Goal: Information Seeking & Learning: Learn about a topic

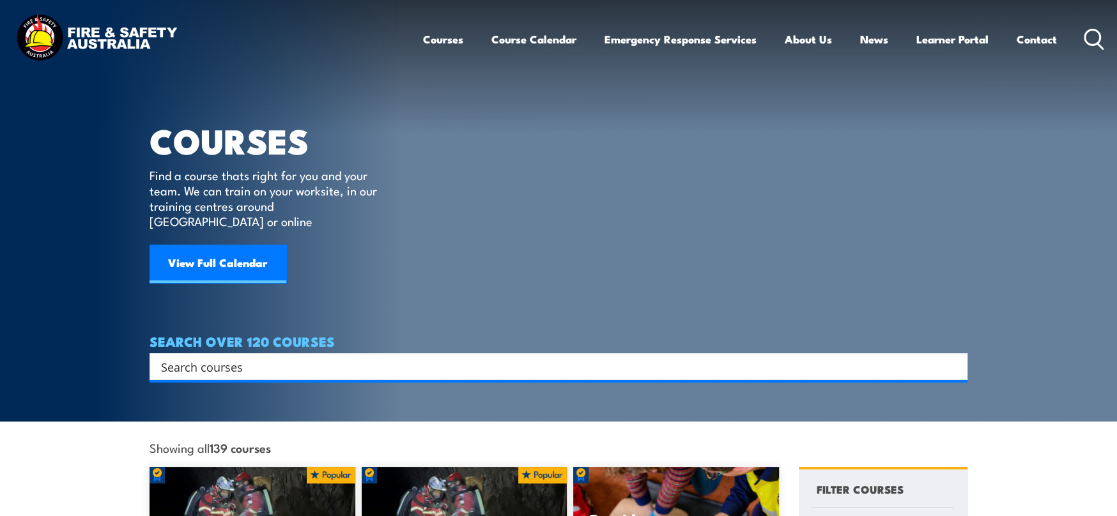
click at [300, 357] on input "Search input" at bounding box center [550, 366] width 778 height 19
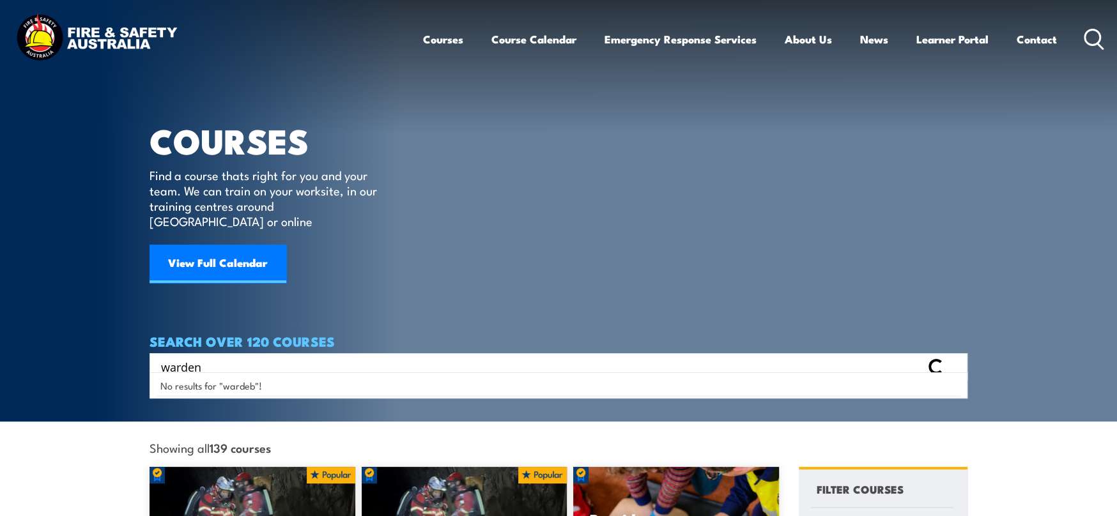
type input "warden"
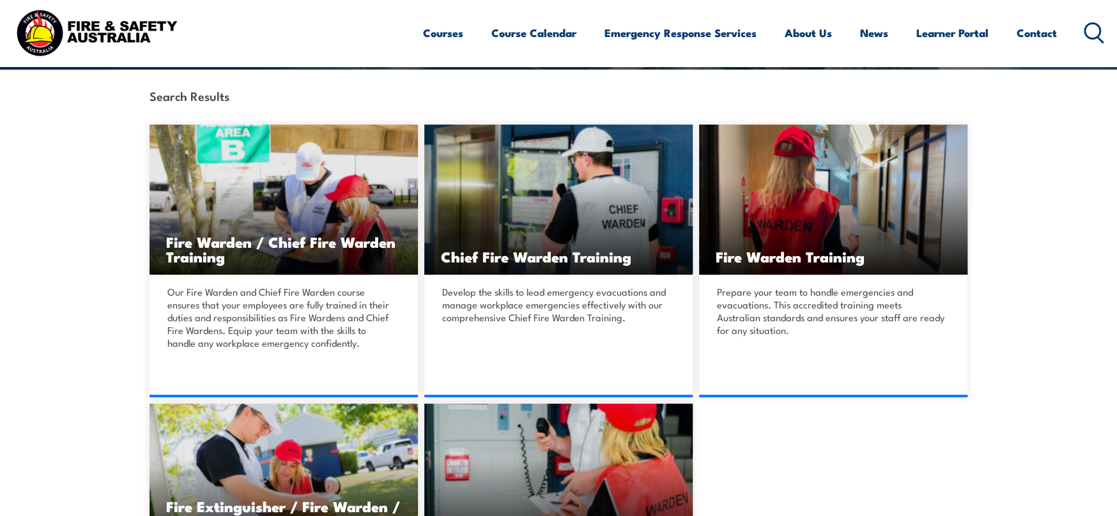
scroll to position [383, 0]
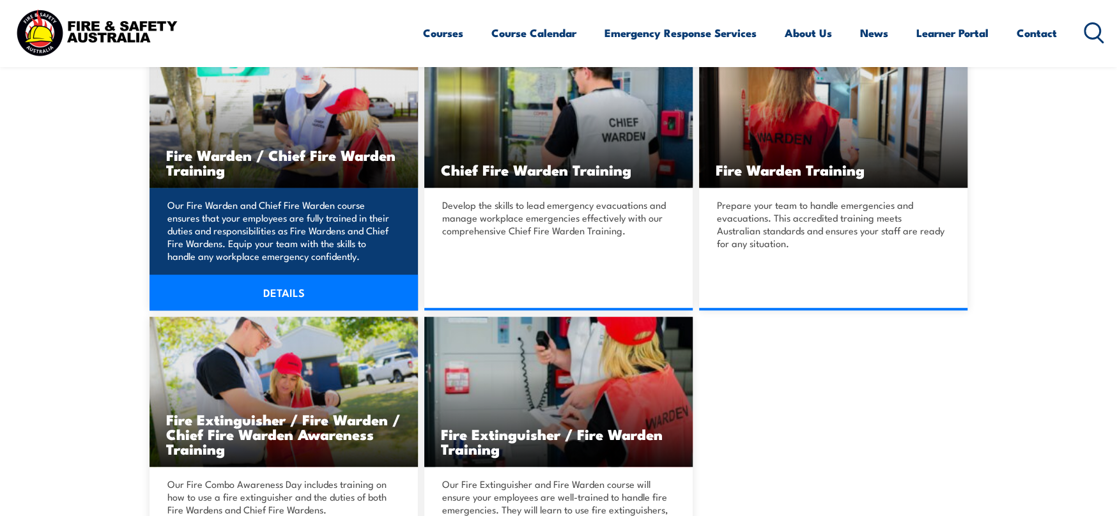
click at [282, 289] on link "DETAILS" at bounding box center [283, 293] width 268 height 36
